Goal: Task Accomplishment & Management: Use online tool/utility

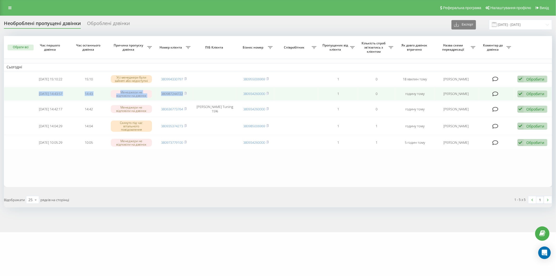
drag, startPoint x: 34, startPoint y: 91, endPoint x: 192, endPoint y: 93, distance: 158.2
click at [192, 93] on tr "2025-08-20 14:43:57 14:43 Менеджери не відповіли на дзвінок 380987244722 380934…" at bounding box center [278, 94] width 548 height 14
copy tr "2025-08-20 14:43:57 14:43 Менеджери не відповіли на дзвінок 380987244722"
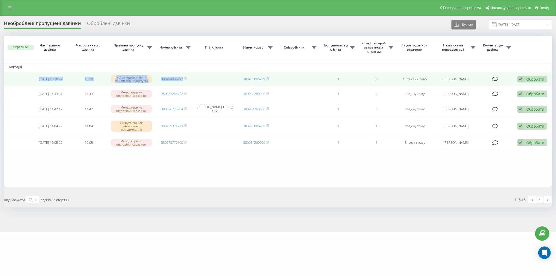
drag, startPoint x: 32, startPoint y: 77, endPoint x: 215, endPoint y: 79, distance: 182.7
click at [215, 79] on tr "2025-08-20 15:10:22 15:10 Усі менеджери були зайняті або недоступні 38099433079…" at bounding box center [278, 79] width 548 height 14
copy tr "2025-08-20 15:10:22 15:10 Усі менеджери були зайняті або недоступні 380994330797"
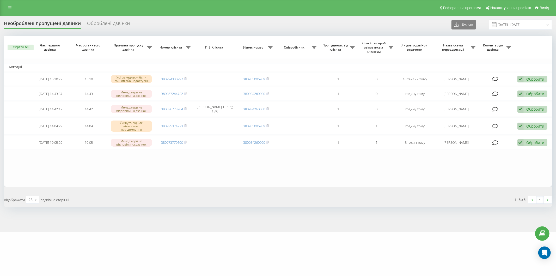
drag, startPoint x: 84, startPoint y: 166, endPoint x: 159, endPoint y: 60, distance: 129.2
click at [84, 166] on table "Сьогодні 2025-08-20 15:10:22 15:10 Усі менеджери були зайняті або недоступні 38…" at bounding box center [278, 111] width 548 height 151
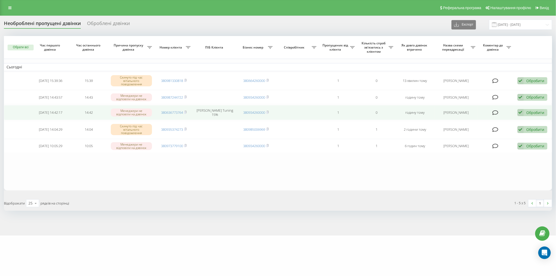
click at [536, 111] on div "Обробити" at bounding box center [535, 112] width 18 height 5
click at [514, 131] on span "Зв'язався з клієнтом за допомогою іншого каналу" at bounding box center [498, 130] width 89 height 5
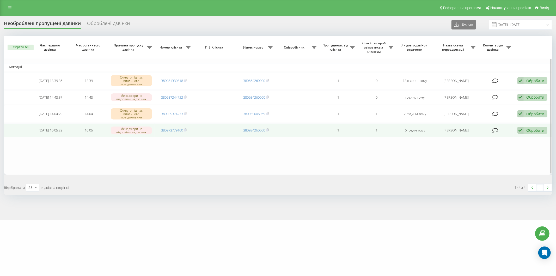
drag, startPoint x: 97, startPoint y: 142, endPoint x: 116, endPoint y: 136, distance: 20.4
click at [97, 142] on table "Сьогодні 2025-08-20 15:39:36 15:39 Скинуто під час вітального повідомлення 3809…" at bounding box center [278, 105] width 548 height 139
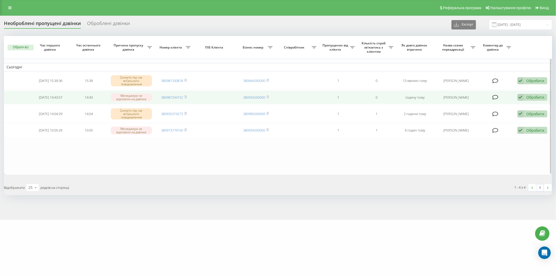
click at [537, 98] on div "Обробити" at bounding box center [535, 97] width 18 height 5
click at [511, 117] on div "Зв'язався з клієнтом за допомогою іншого каналу" at bounding box center [498, 114] width 97 height 9
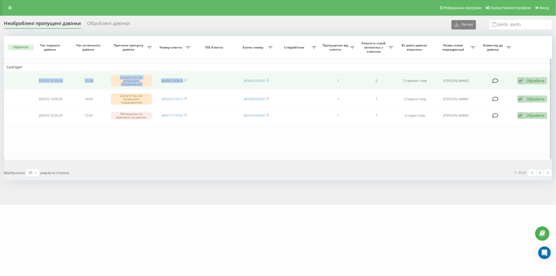
drag, startPoint x: 33, startPoint y: 79, endPoint x: 197, endPoint y: 82, distance: 164.5
click at [197, 82] on tr "2025-08-20 15:39:36 15:39 Скинуто під час вітального повідомлення 380981330818 …" at bounding box center [278, 80] width 548 height 17
copy tr "2025-08-20 15:39:36 15:39 Скинуто під час вітального повідомлення 380981330818"
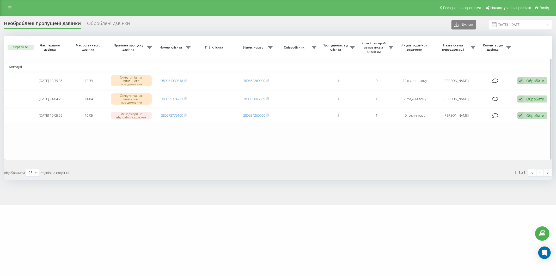
click at [60, 132] on table "Сьогодні 2025-08-20 15:39:36 15:39 Скинуто під час вітального повідомлення 3809…" at bounding box center [278, 98] width 548 height 124
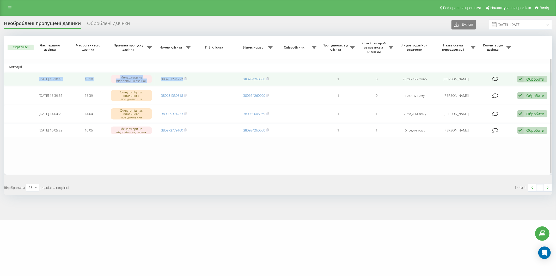
drag, startPoint x: 30, startPoint y: 76, endPoint x: 204, endPoint y: 84, distance: 173.3
click at [204, 84] on tr "[DATE] 16:10:45 16:10 Менеджери не відповіли на дзвінок 380987244722 3809342600…" at bounding box center [278, 79] width 548 height 14
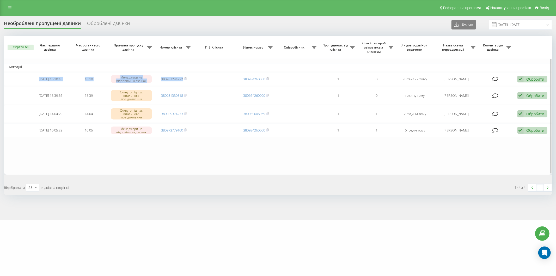
click at [91, 159] on table "Сьогодні [DATE] 16:10:45 16:10 Менеджери не відповіли на дзвінок 380987244722 3…" at bounding box center [278, 105] width 548 height 139
